Goal: Information Seeking & Learning: Learn about a topic

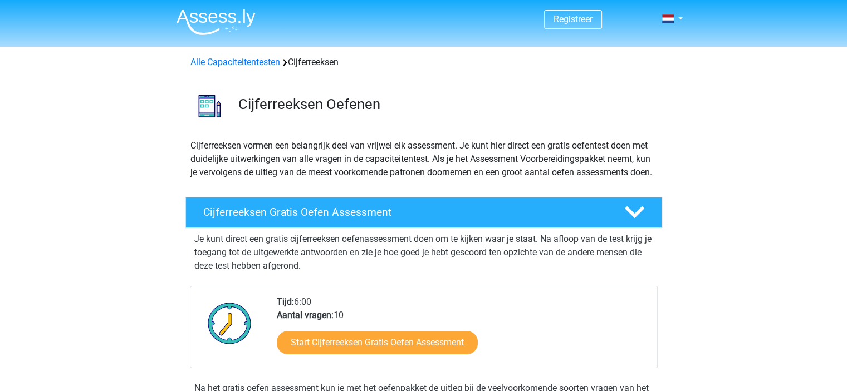
scroll to position [111, 0]
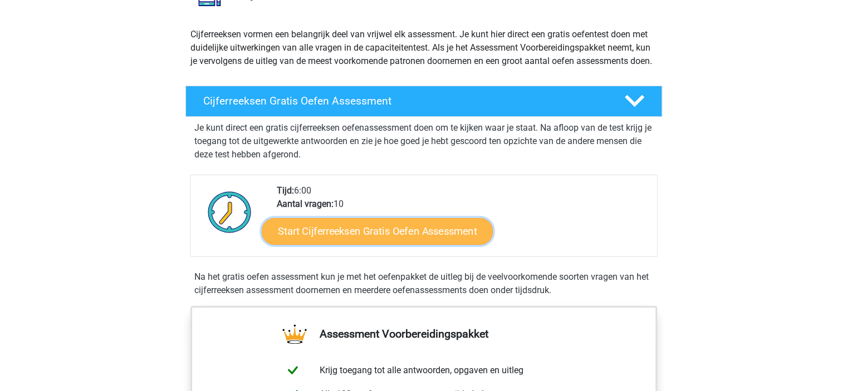
click at [460, 244] on link "Start Cijferreeksen Gratis Oefen Assessment" at bounding box center [377, 231] width 231 height 27
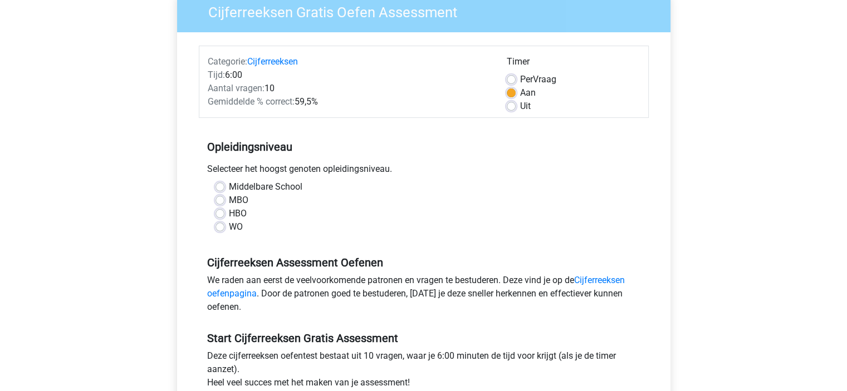
scroll to position [100, 0]
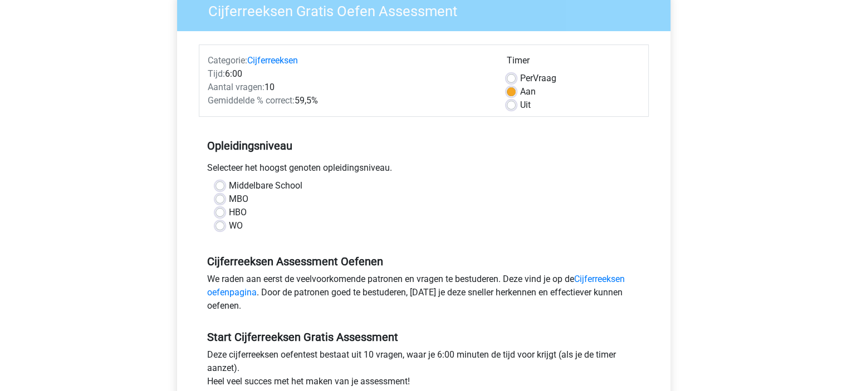
click at [229, 195] on label "MBO" at bounding box center [238, 199] width 19 height 13
click at [218, 195] on input "MBO" at bounding box center [219, 198] width 9 height 11
radio input "true"
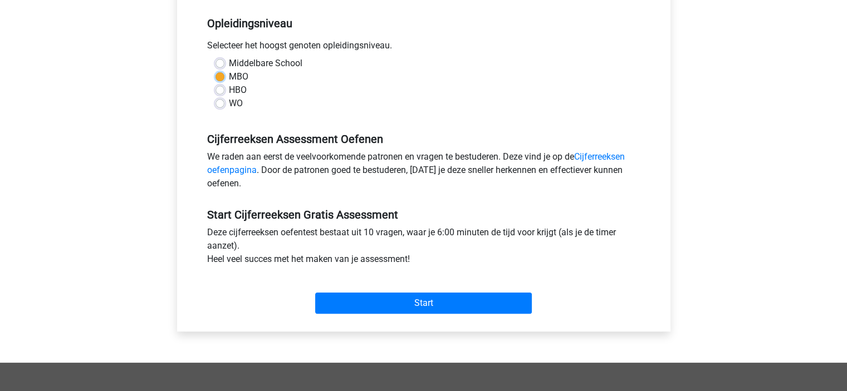
scroll to position [224, 0]
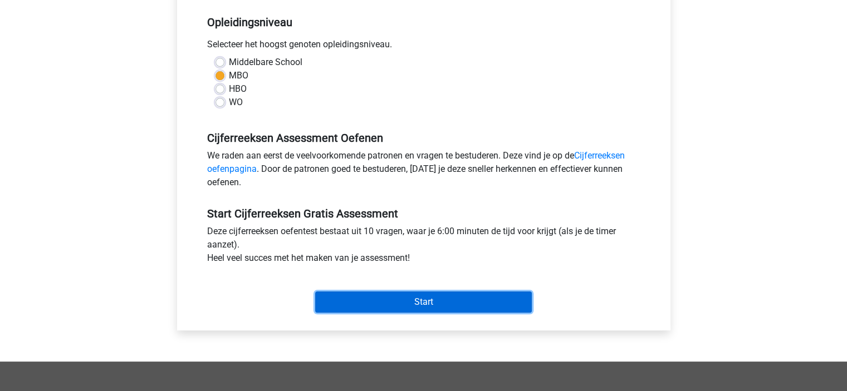
click at [369, 299] on input "Start" at bounding box center [423, 302] width 217 height 21
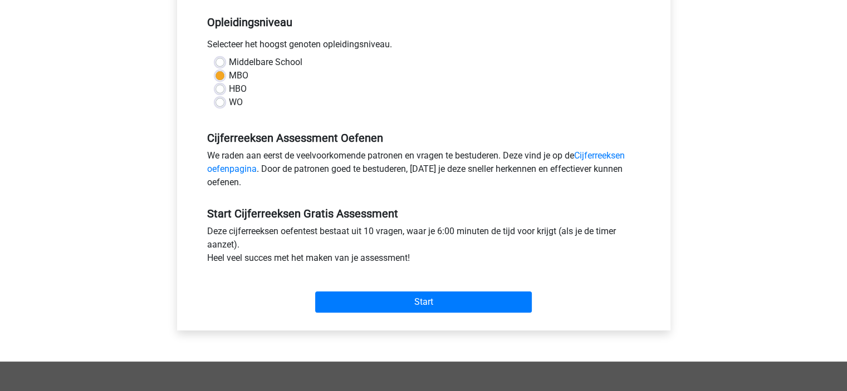
click at [252, 60] on label "Middelbare School" at bounding box center [265, 62] width 73 height 13
click at [224, 60] on input "Middelbare School" at bounding box center [219, 61] width 9 height 11
radio input "true"
click at [232, 71] on label "MBO" at bounding box center [238, 75] width 19 height 13
click at [224, 71] on input "MBO" at bounding box center [219, 74] width 9 height 11
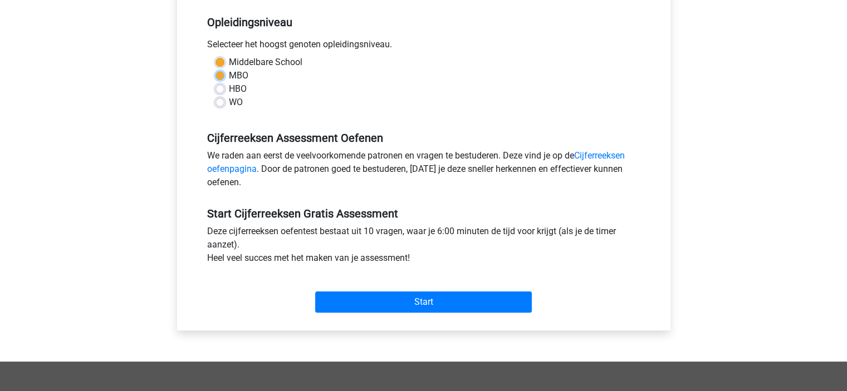
radio input "true"
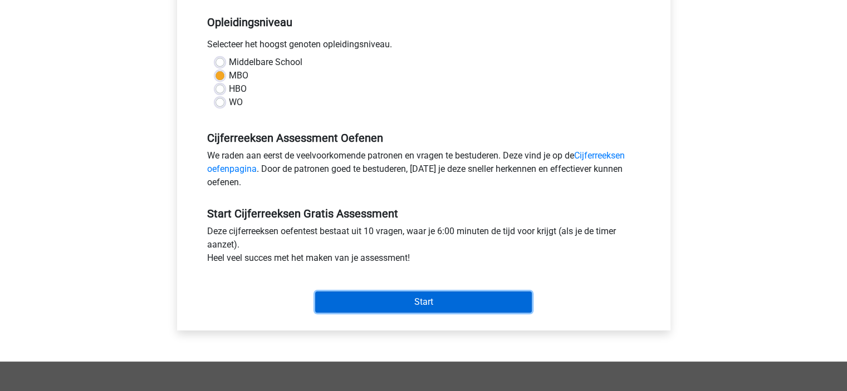
click at [457, 293] on input "Start" at bounding box center [423, 302] width 217 height 21
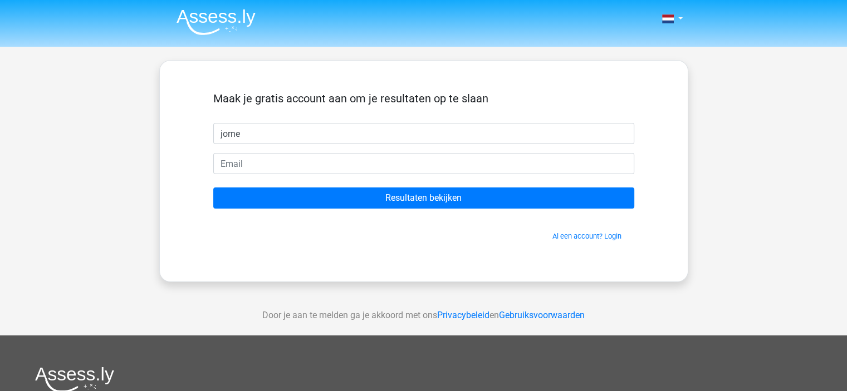
type input "jorne"
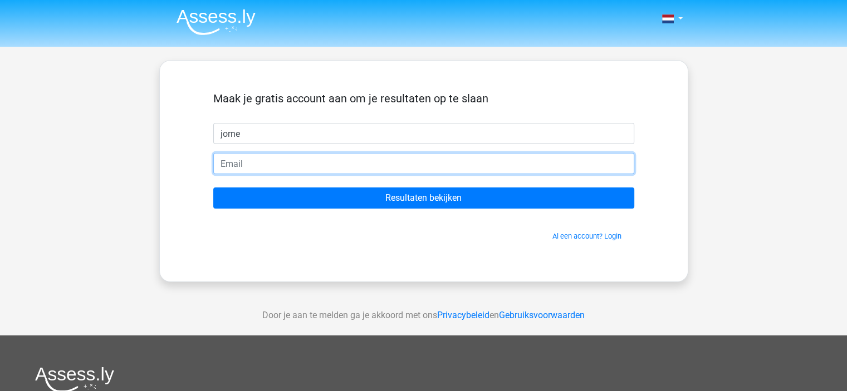
click at [395, 169] on input "email" at bounding box center [423, 163] width 421 height 21
type input "[EMAIL_ADDRESS][DOMAIN_NAME]"
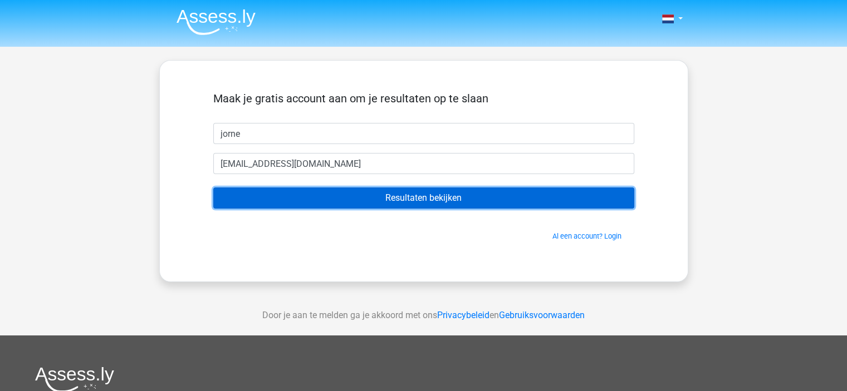
click at [396, 206] on input "Resultaten bekijken" at bounding box center [423, 198] width 421 height 21
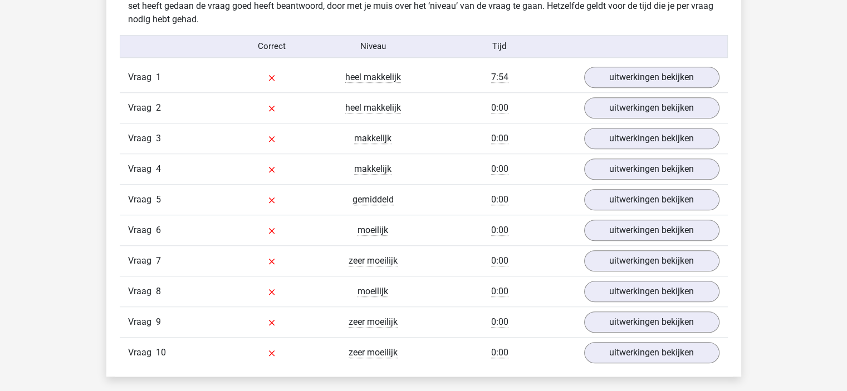
scroll to position [893, 0]
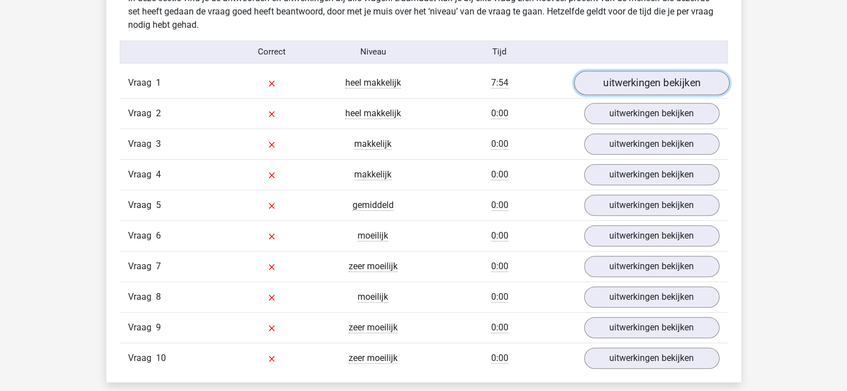
drag, startPoint x: 492, startPoint y: 158, endPoint x: 669, endPoint y: 89, distance: 189.8
click at [669, 89] on link "uitwerkingen bekijken" at bounding box center [650, 83] width 155 height 24
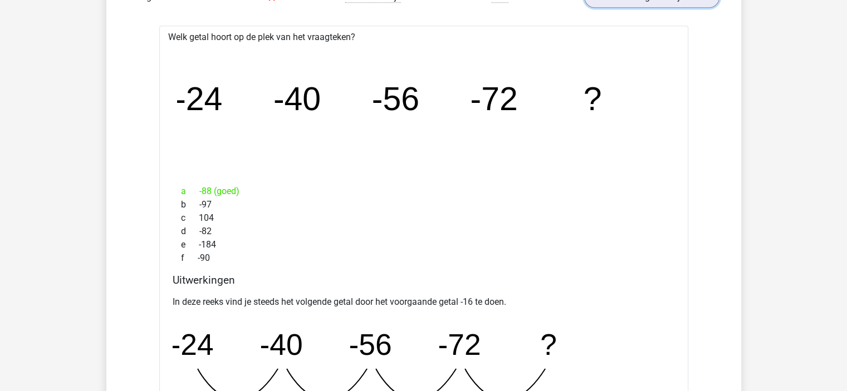
scroll to position [928, 0]
